Goal: Information Seeking & Learning: Find specific fact

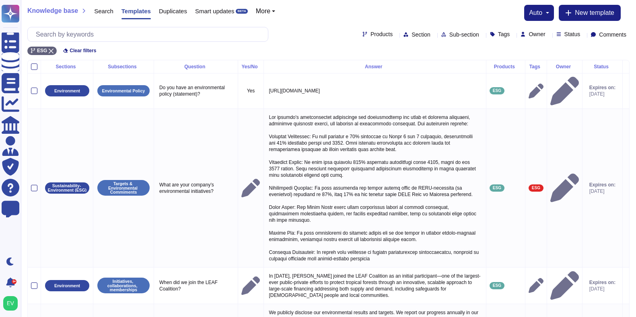
scroll to position [116, 0]
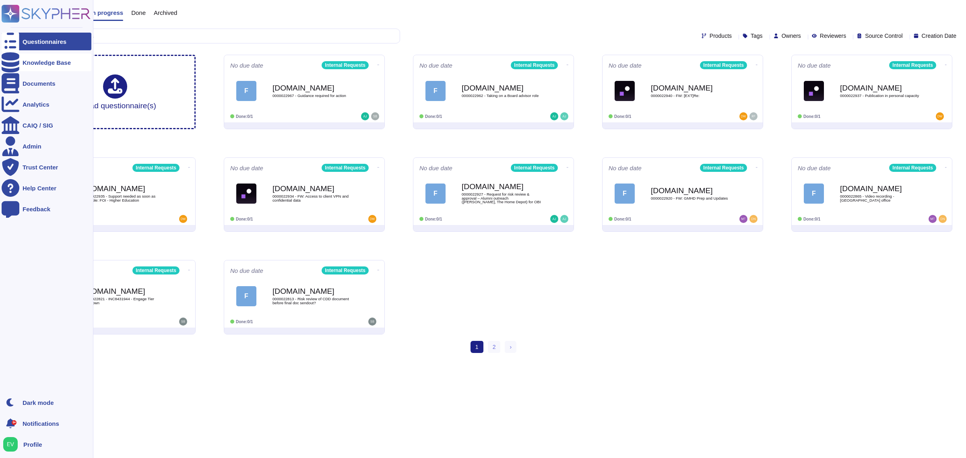
click at [51, 61] on div "Knowledge Base" at bounding box center [47, 63] width 48 height 6
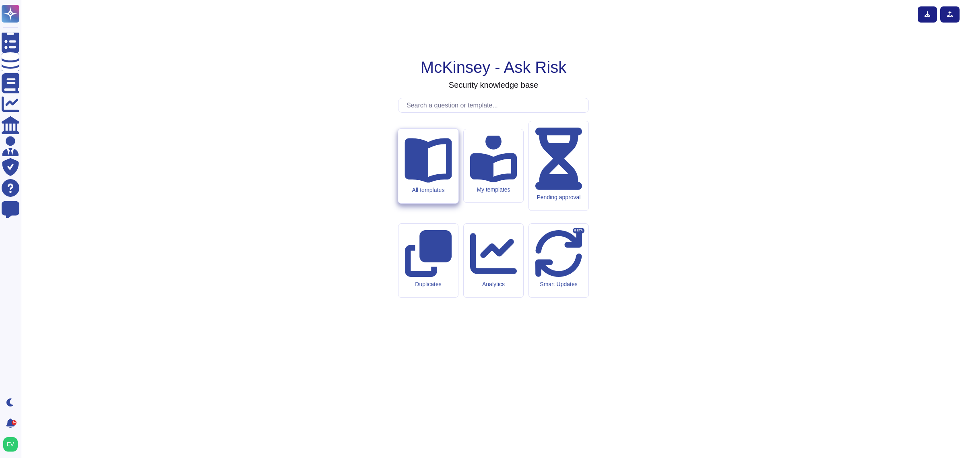
click at [439, 203] on div "All templates" at bounding box center [428, 166] width 60 height 74
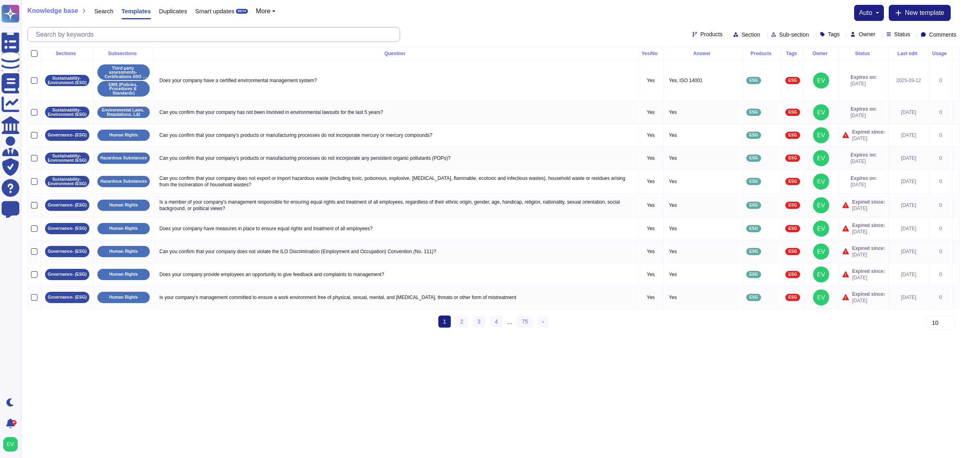
click at [122, 37] on input "text" at bounding box center [216, 34] width 368 height 14
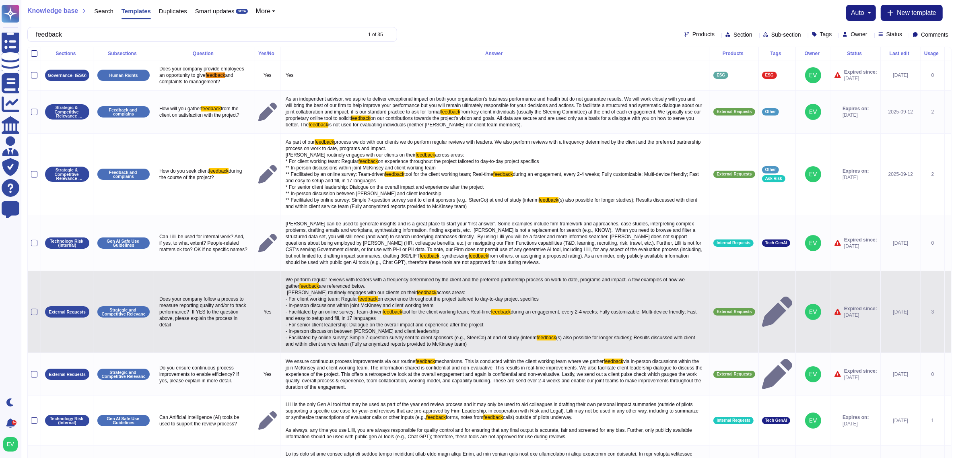
click at [372, 315] on span "on experience throughout the project tailored to day-to-day project specifics -…" at bounding box center [412, 305] width 253 height 19
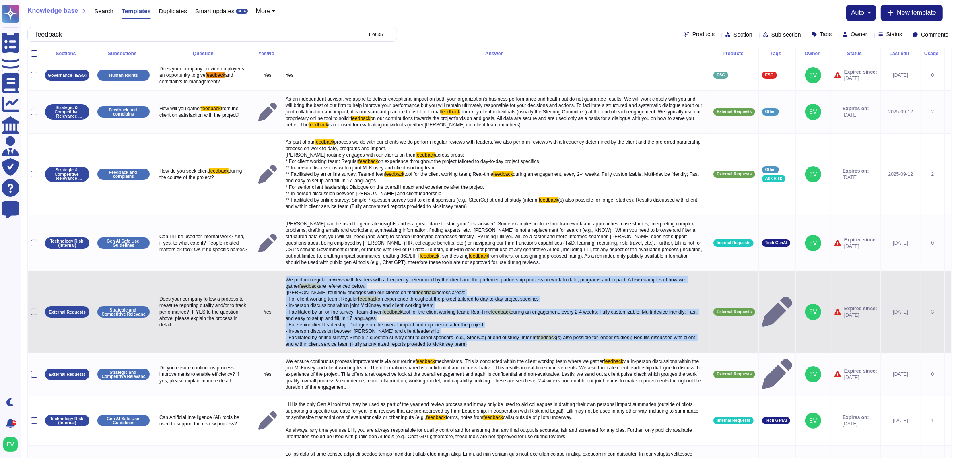
drag, startPoint x: 459, startPoint y: 353, endPoint x: 278, endPoint y: 287, distance: 192.3
click at [284, 287] on p "We perform regular reviews with leaders with a frequency determined by the clie…" at bounding box center [495, 311] width 423 height 75
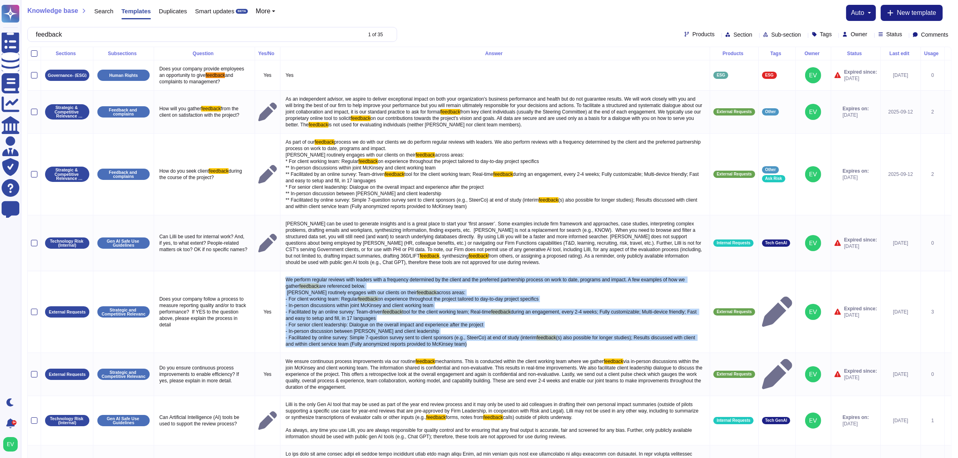
copy p "We perform regular reviews with leaders with a frequency determined by the clie…"
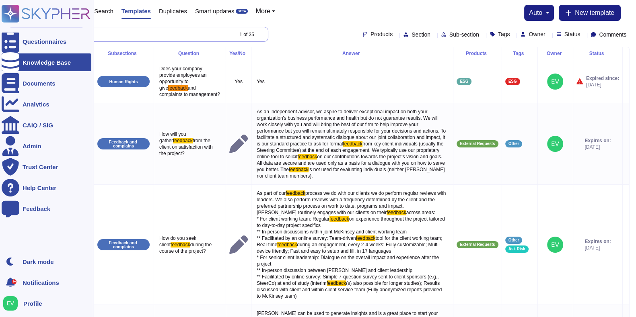
drag, startPoint x: 74, startPoint y: 35, endPoint x: 13, endPoint y: 25, distance: 62.4
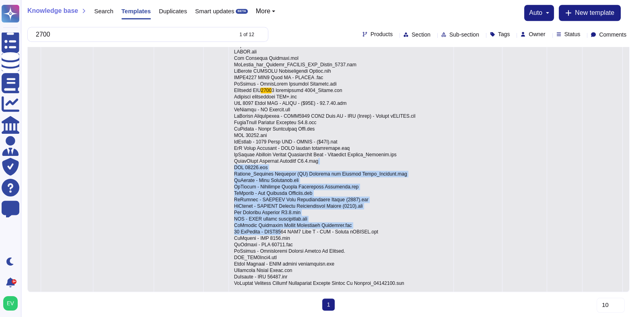
drag, startPoint x: 441, startPoint y: 150, endPoint x: 234, endPoint y: 230, distance: 221.8
click at [234, 230] on td "If the client requests a certificate or document, please share a watermarked ve…" at bounding box center [341, 36] width 225 height 513
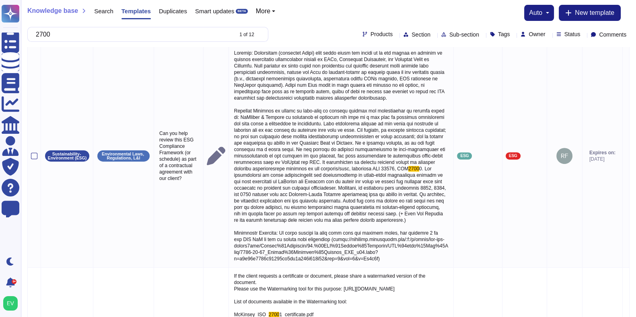
scroll to position [328, 0]
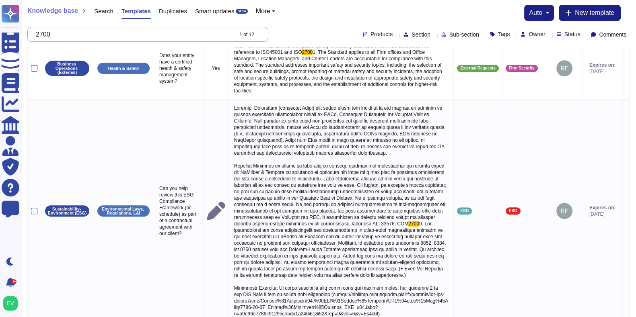
click at [51, 35] on input "2700" at bounding box center [132, 34] width 200 height 14
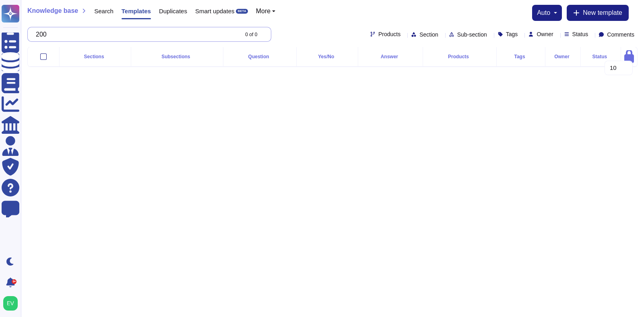
type input "2600"
drag, startPoint x: 60, startPoint y: 36, endPoint x: 32, endPoint y: 34, distance: 27.5
click at [32, 34] on div "2600 0 of 0" at bounding box center [149, 34] width 244 height 15
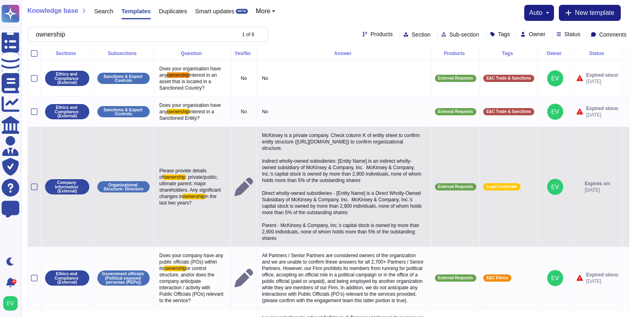
type input "ownership"
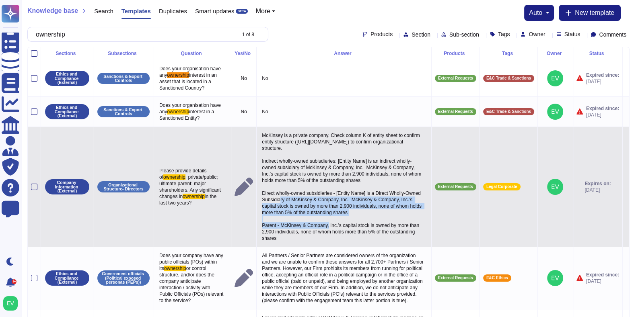
drag, startPoint x: 319, startPoint y: 230, endPoint x: 363, endPoint y: 208, distance: 48.8
click at [363, 208] on p "McKinsey is a private company. Check column K of entity sheet to confirm entity…" at bounding box center [344, 186] width 168 height 113
